Goal: Obtain resource: Download file/media

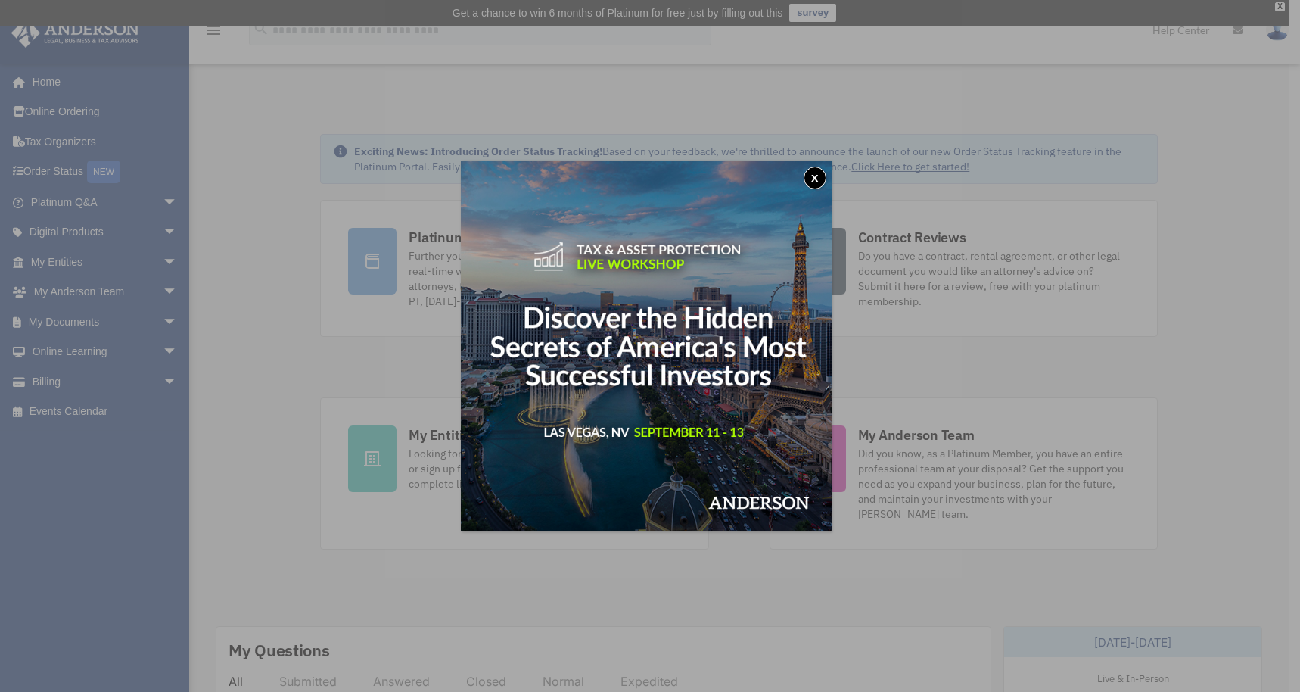
click at [817, 174] on button "x" at bounding box center [814, 177] width 23 height 23
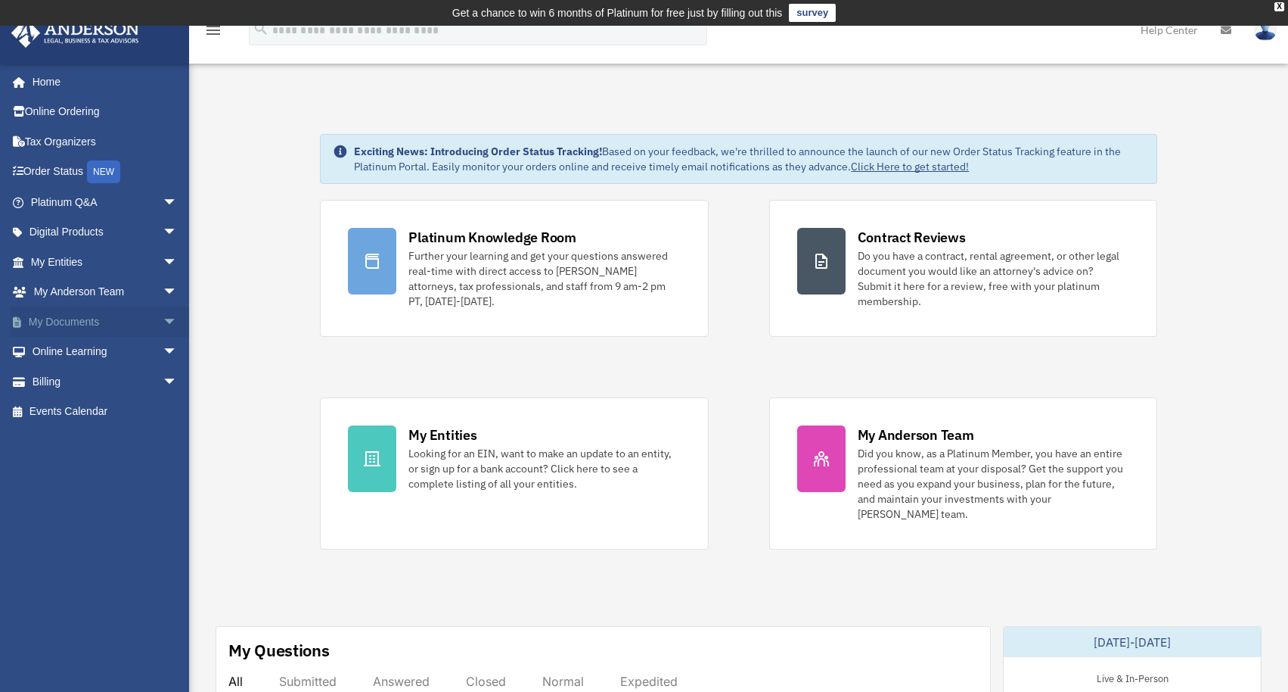
click at [163, 316] on span "arrow_drop_down" at bounding box center [178, 321] width 30 height 31
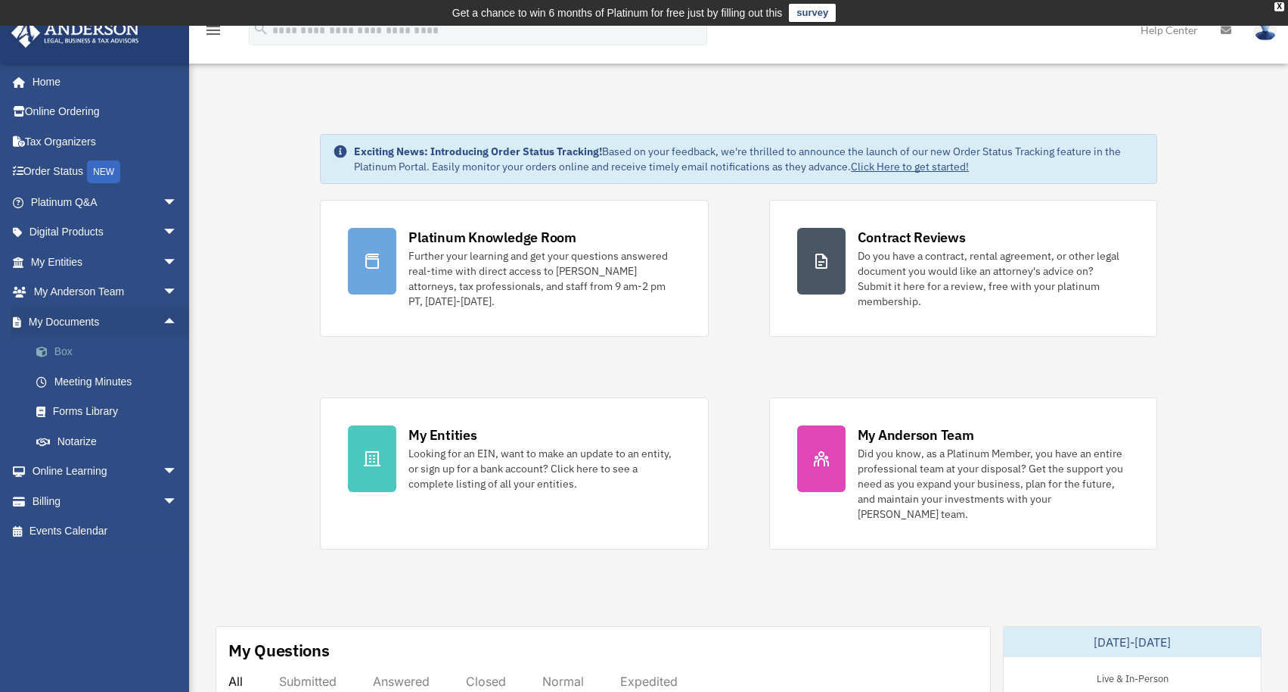
click at [67, 350] on link "Box" at bounding box center [110, 352] width 179 height 30
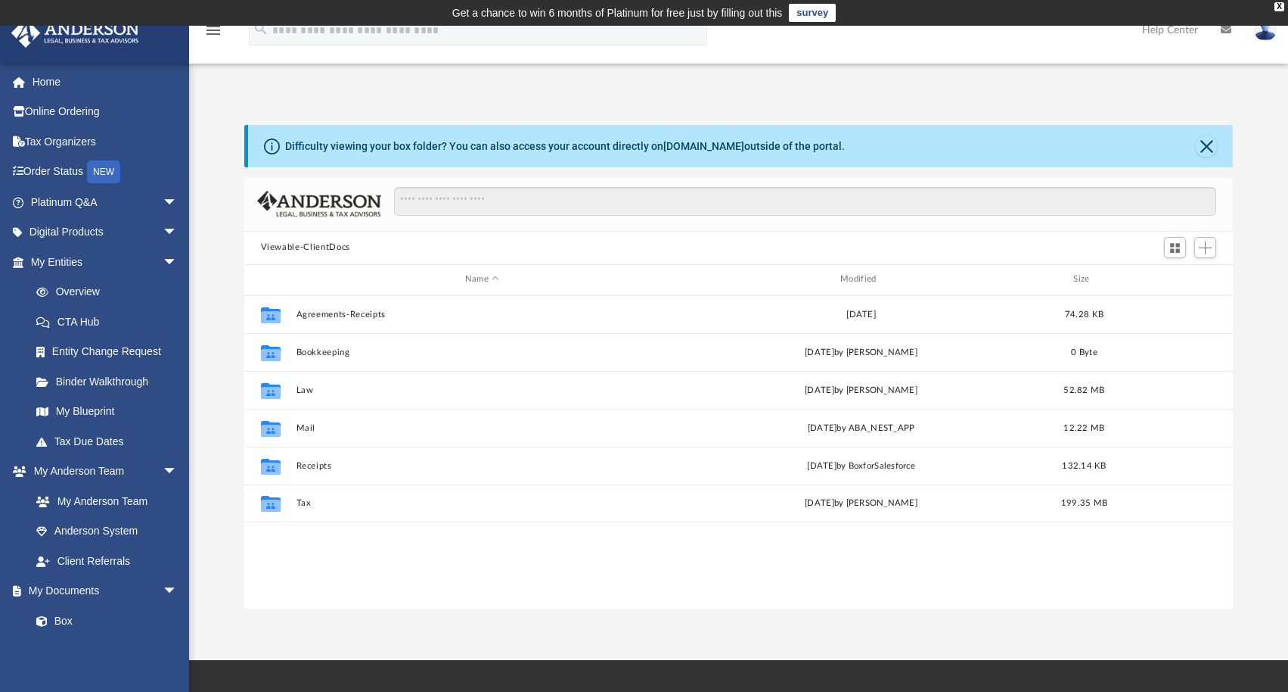
scroll to position [332, 978]
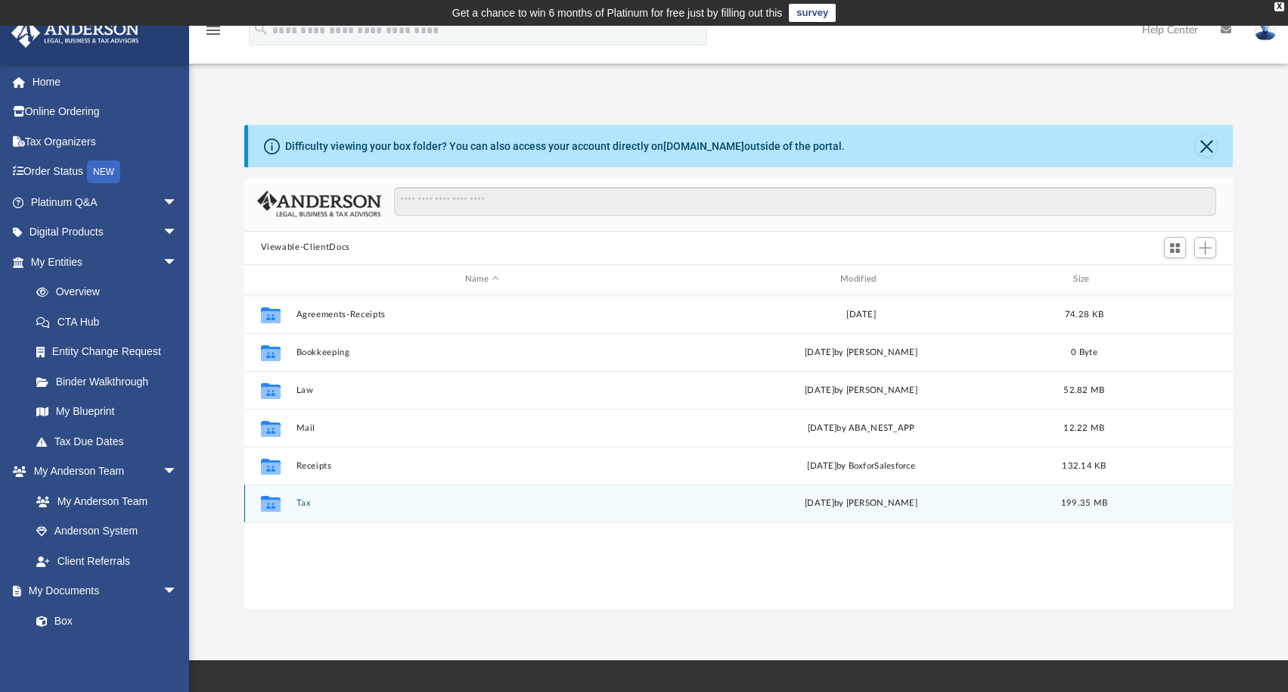
click at [603, 498] on button "Tax" at bounding box center [482, 503] width 372 height 10
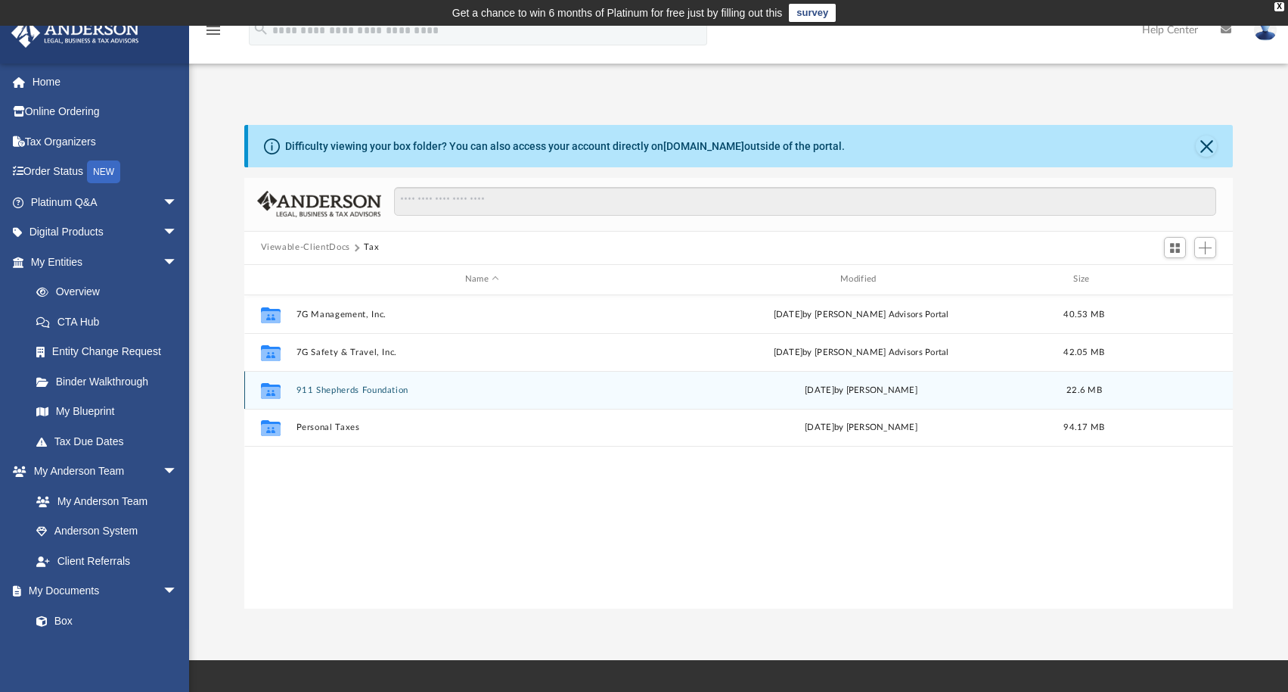
click at [583, 387] on button "911 Shepherds Foundation" at bounding box center [482, 390] width 372 height 10
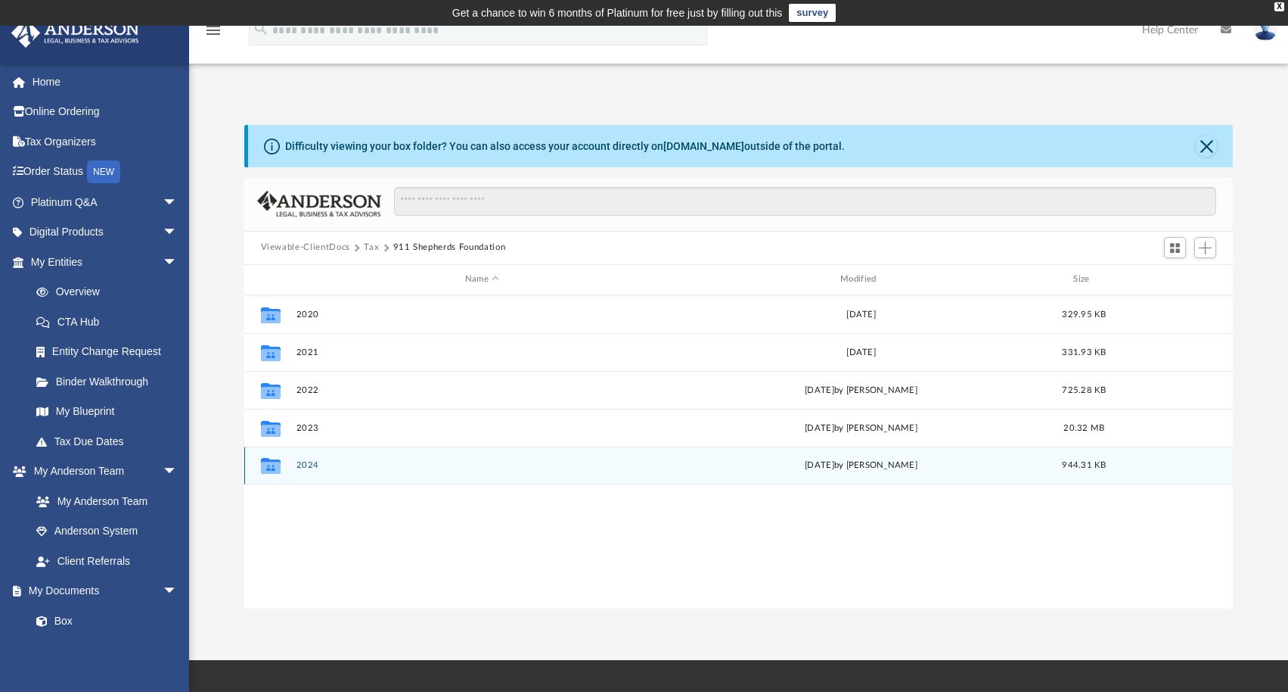
click at [605, 460] on button "2024" at bounding box center [482, 465] width 372 height 10
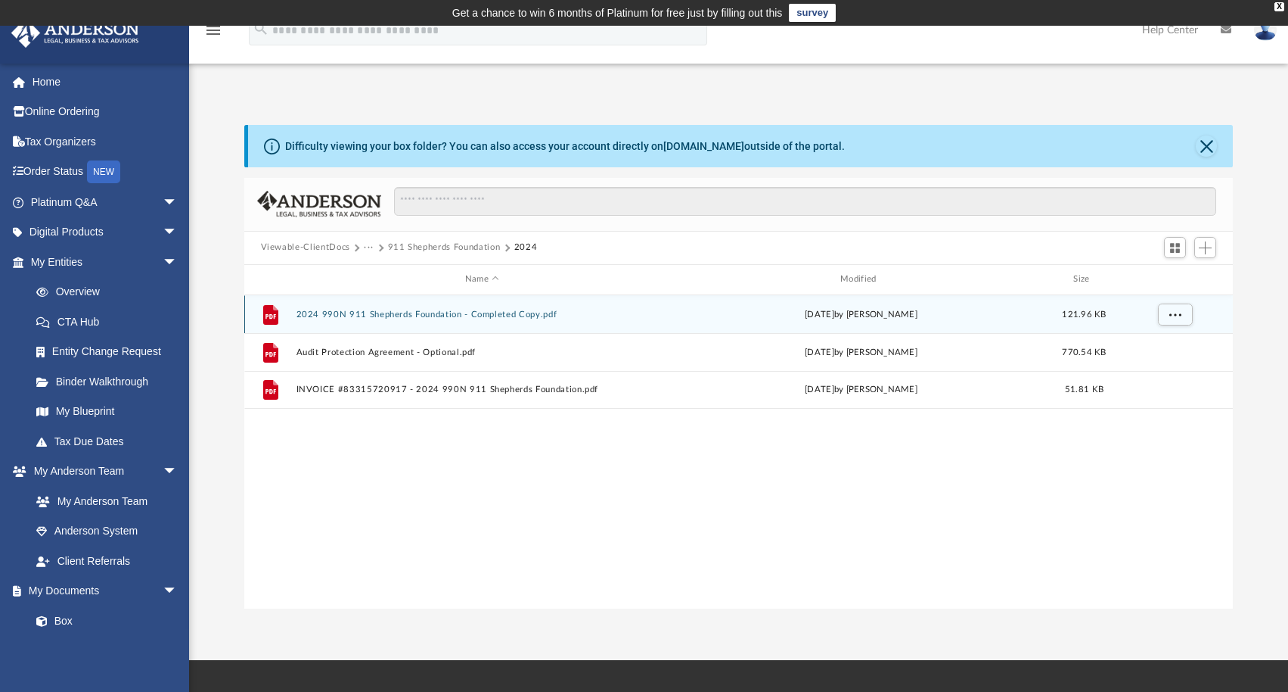
click at [647, 313] on button "2024 990N 911 Shepherds Foundation - Completed Copy.pdf" at bounding box center [482, 314] width 372 height 10
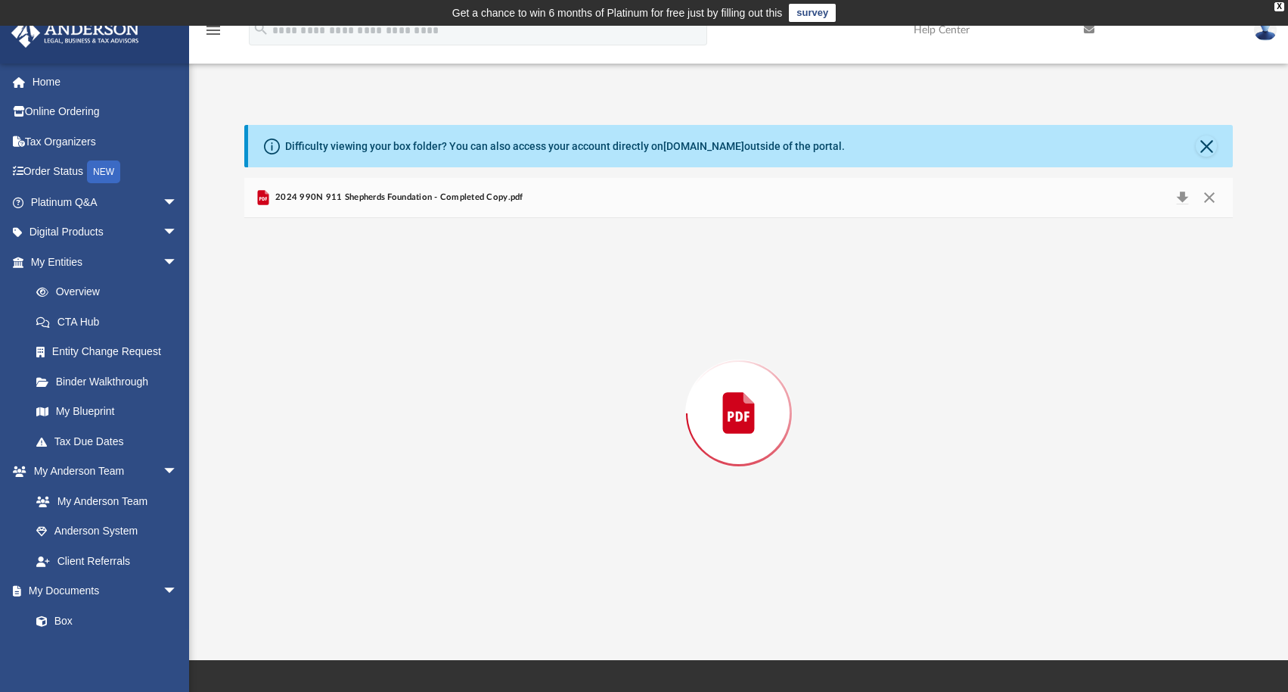
click at [647, 313] on div "Preview" at bounding box center [739, 413] width 990 height 390
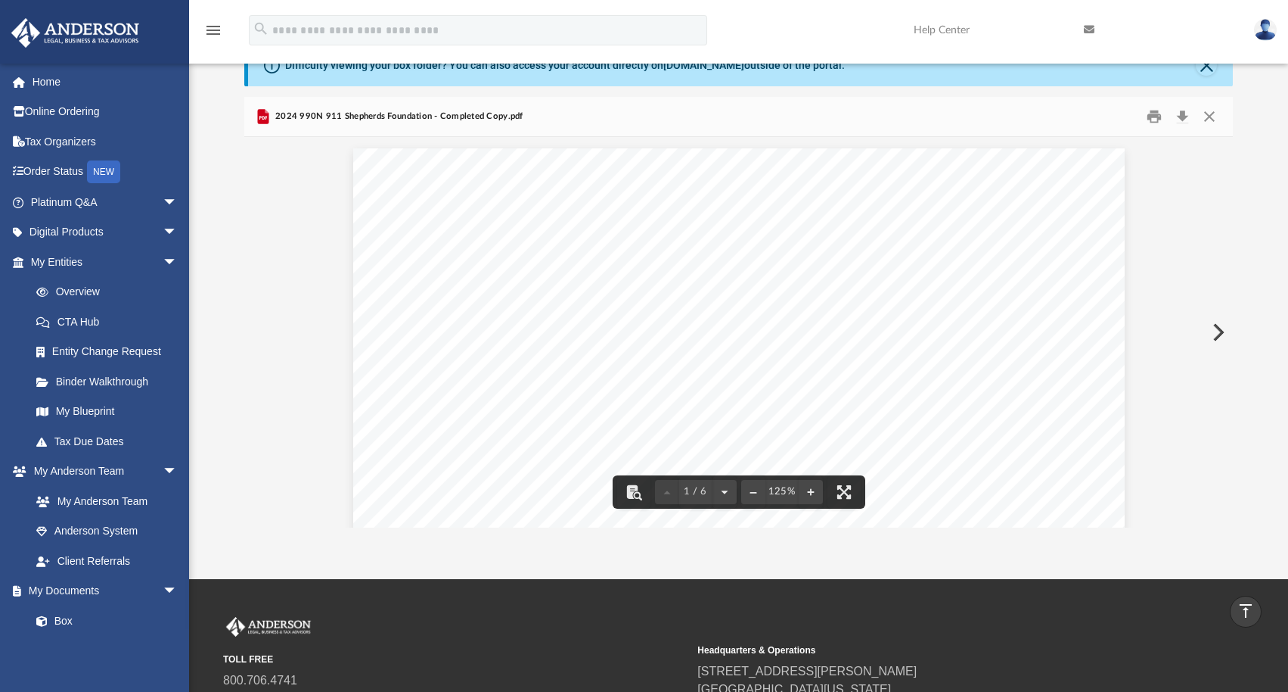
scroll to position [98, 0]
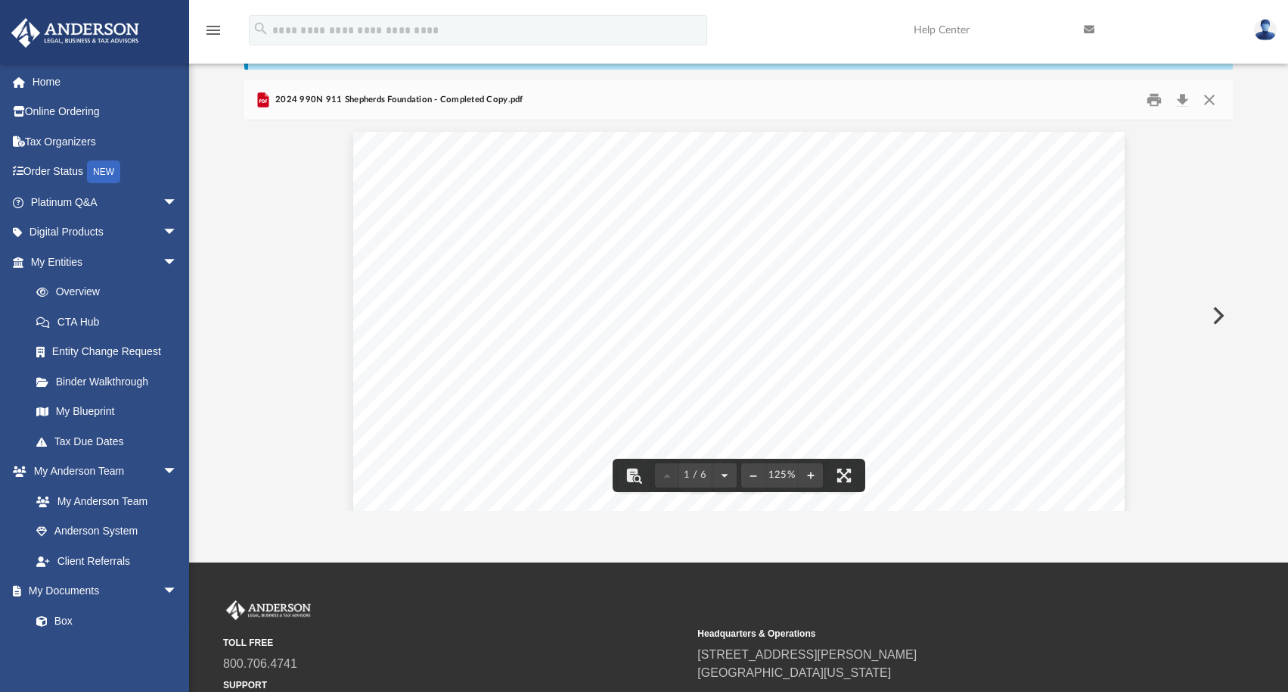
click at [1217, 306] on button "Preview" at bounding box center [1217, 315] width 33 height 42
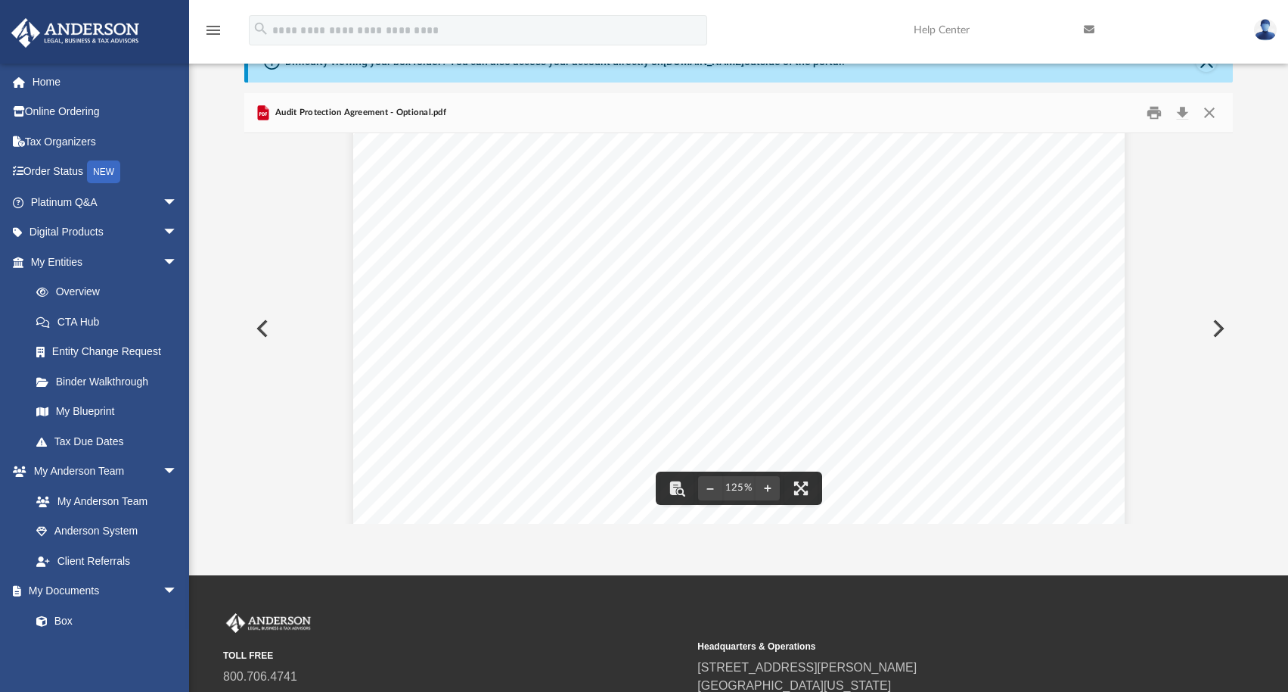
scroll to position [182, 0]
click at [1217, 315] on button "Preview" at bounding box center [1217, 328] width 33 height 42
click at [258, 321] on button "Preview" at bounding box center [260, 328] width 33 height 42
click at [263, 322] on button "Preview" at bounding box center [260, 328] width 33 height 42
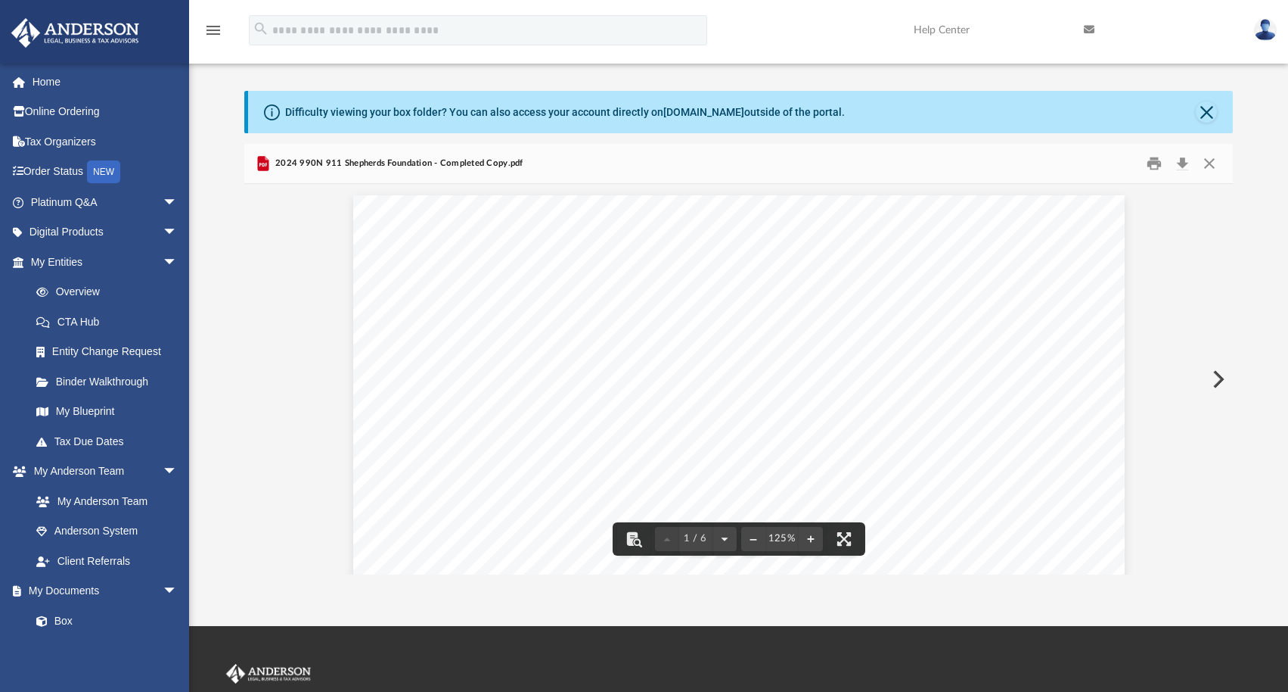
scroll to position [26, 0]
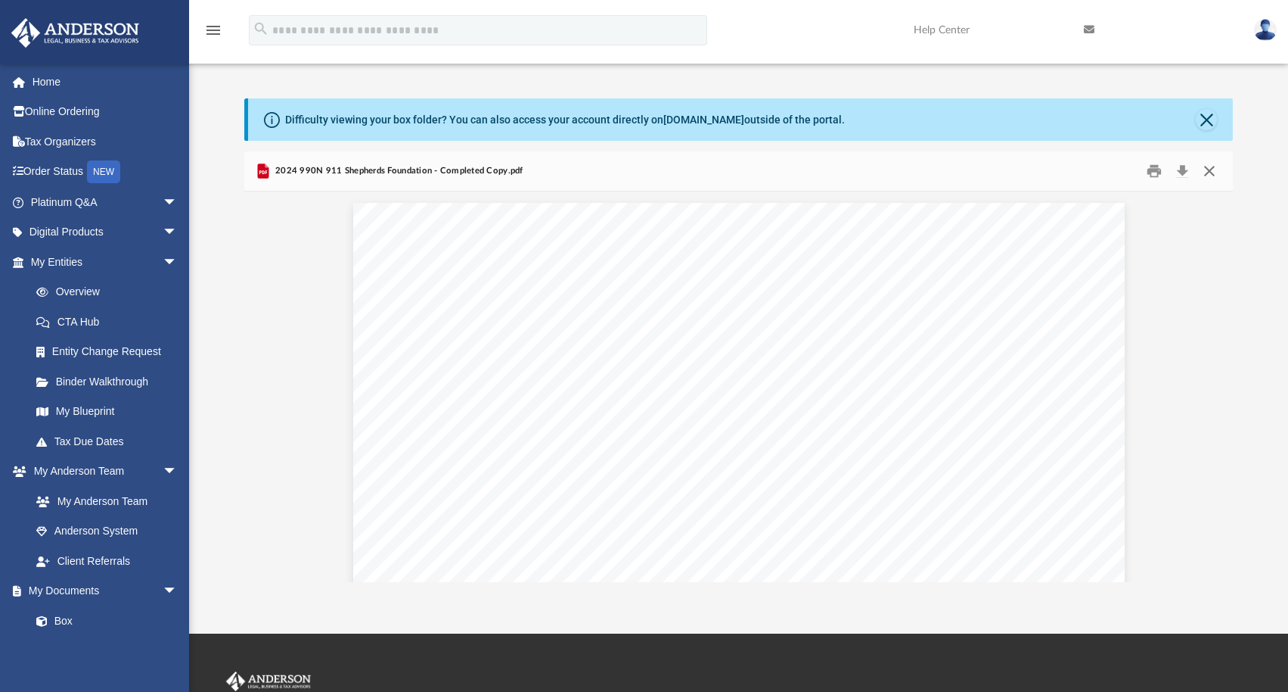
click at [1208, 166] on button "Close" at bounding box center [1209, 170] width 27 height 23
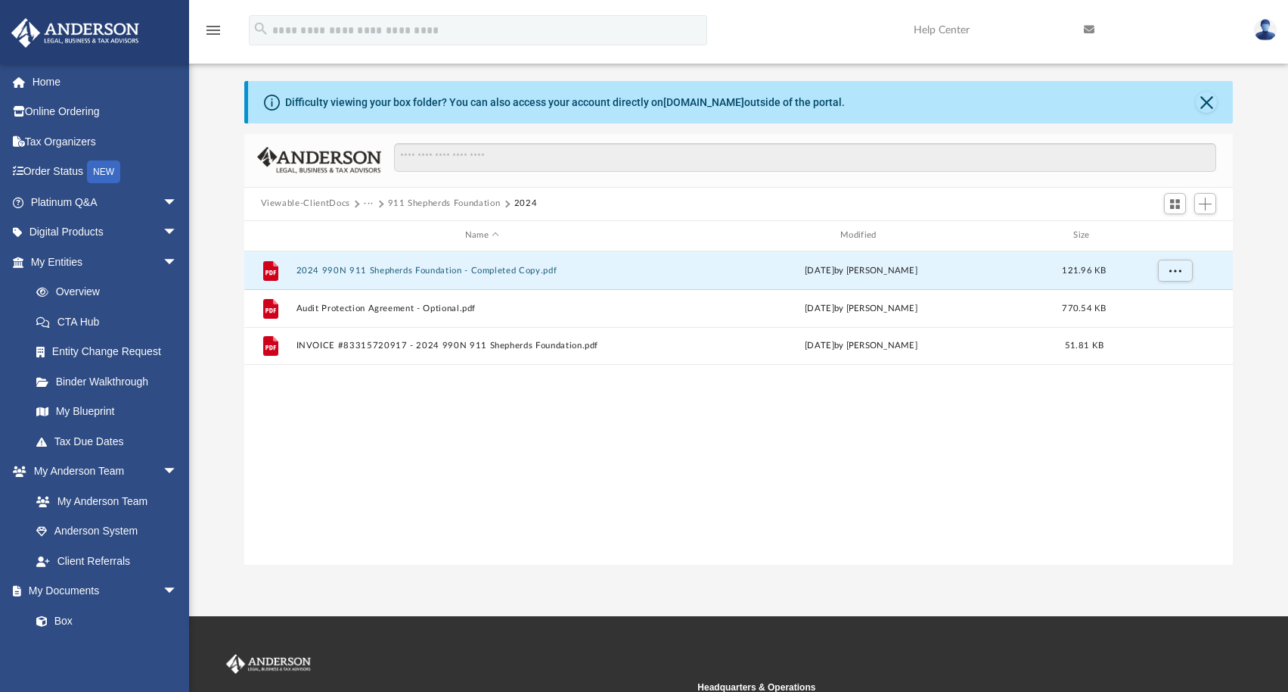
scroll to position [45, 0]
click at [446, 200] on button "911 Shepherds Foundation" at bounding box center [444, 203] width 113 height 14
